Goal: Task Accomplishment & Management: Manage account settings

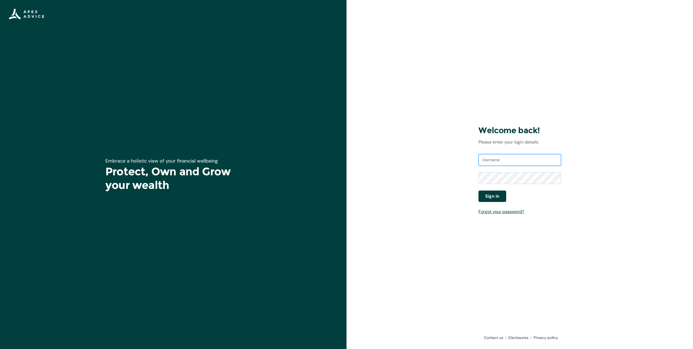
type input "[EMAIL_ADDRESS][DOMAIN_NAME]"
click at [494, 198] on span "Sign in" at bounding box center [493, 196] width 14 height 7
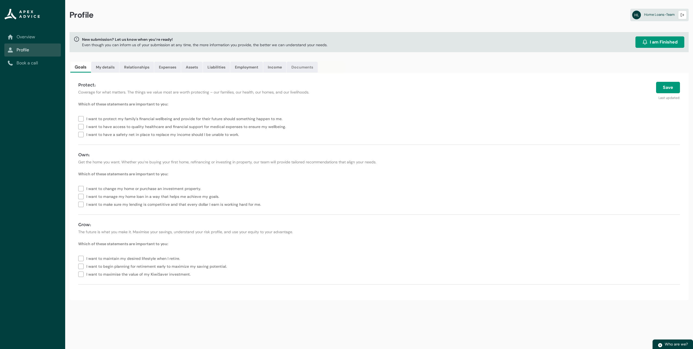
click at [298, 66] on link "Documents" at bounding box center [302, 67] width 31 height 11
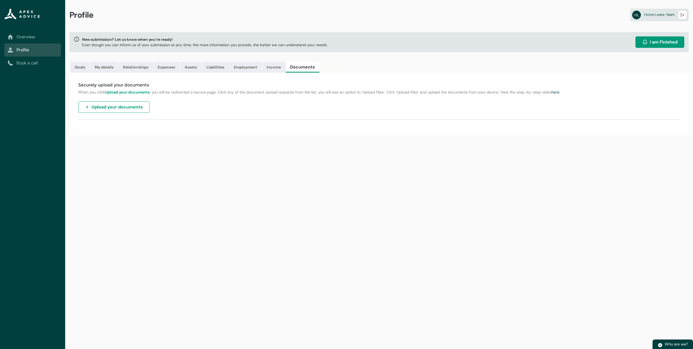
click at [126, 108] on span "Upload your documents" at bounding box center [117, 107] width 51 height 7
click at [157, 65] on link "Expenses" at bounding box center [166, 67] width 27 height 11
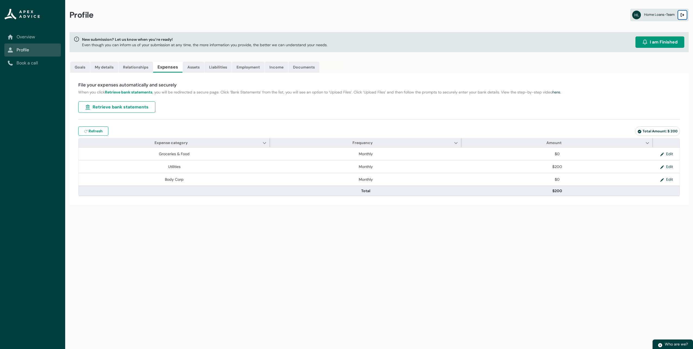
click at [683, 14] on lightning-primitive-icon "button" at bounding box center [683, 15] width 4 height 4
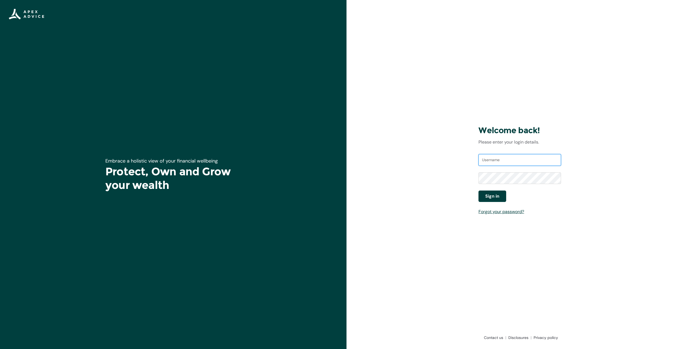
type input "[EMAIL_ADDRESS][DOMAIN_NAME]"
click at [501, 196] on button "Sign in" at bounding box center [493, 195] width 28 height 11
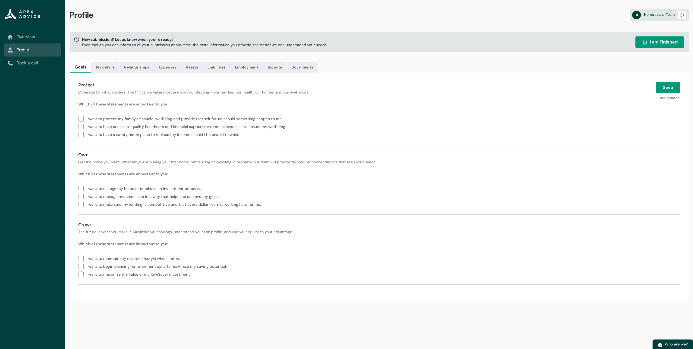
click at [176, 66] on link "Expenses" at bounding box center [167, 67] width 27 height 11
